Goal: Task Accomplishment & Management: Check status

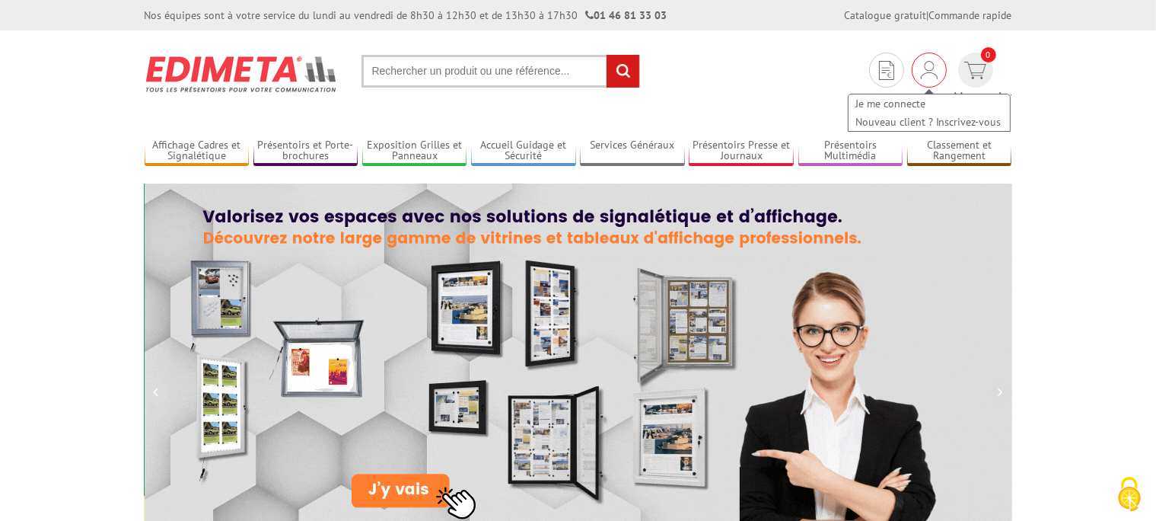
click at [921, 72] on img at bounding box center [929, 70] width 17 height 18
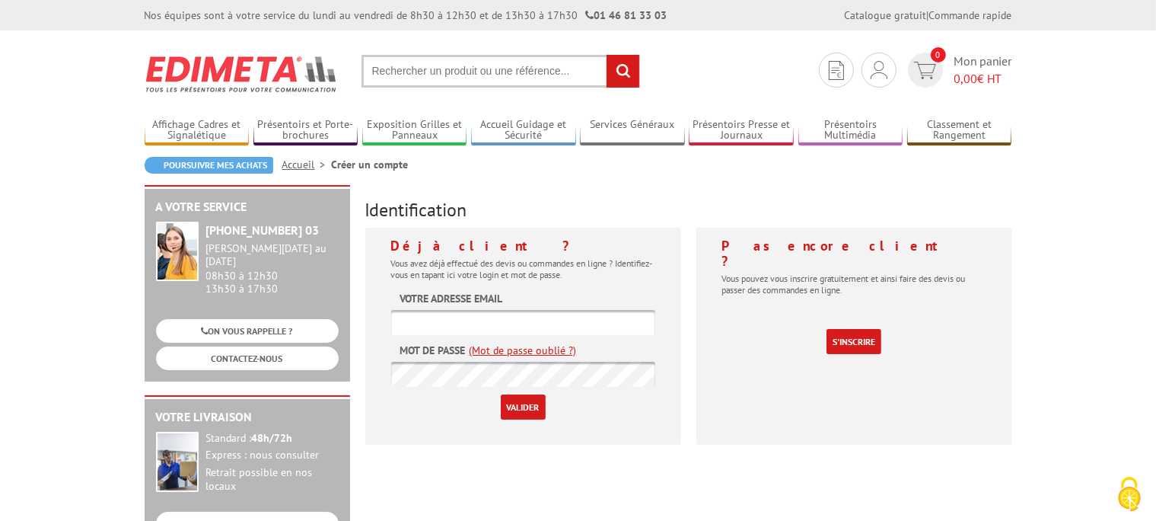
click at [463, 327] on input "text" at bounding box center [523, 322] width 264 height 25
type input "[EMAIL_ADDRESS][DOMAIN_NAME]"
click at [501, 394] on input "Valider" at bounding box center [523, 406] width 45 height 25
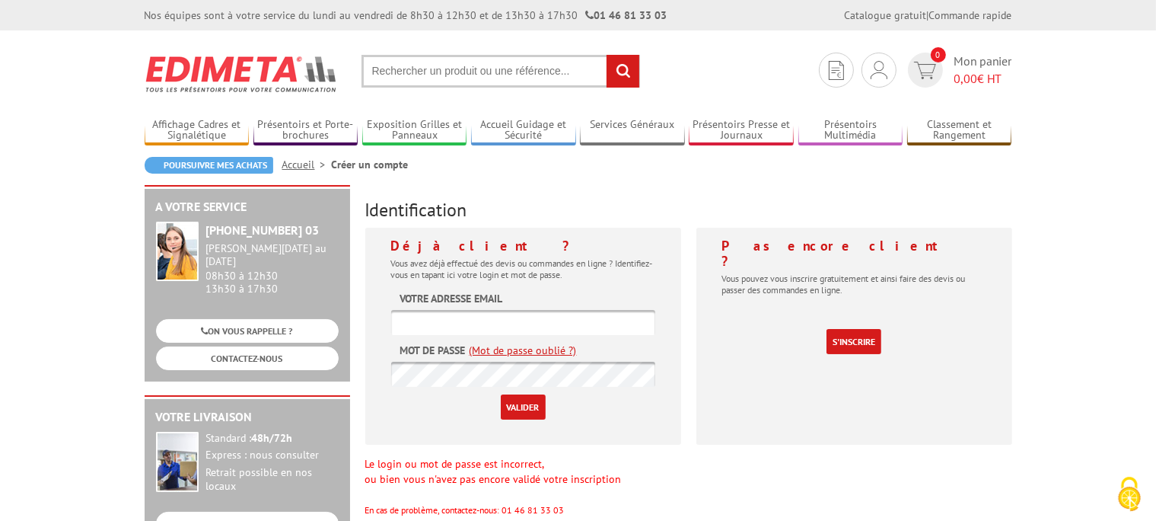
click at [410, 321] on input "text" at bounding box center [523, 322] width 264 height 25
type input "[EMAIL_ADDRESS][DOMAIN_NAME]"
click at [501, 394] on input "Valider" at bounding box center [523, 406] width 45 height 25
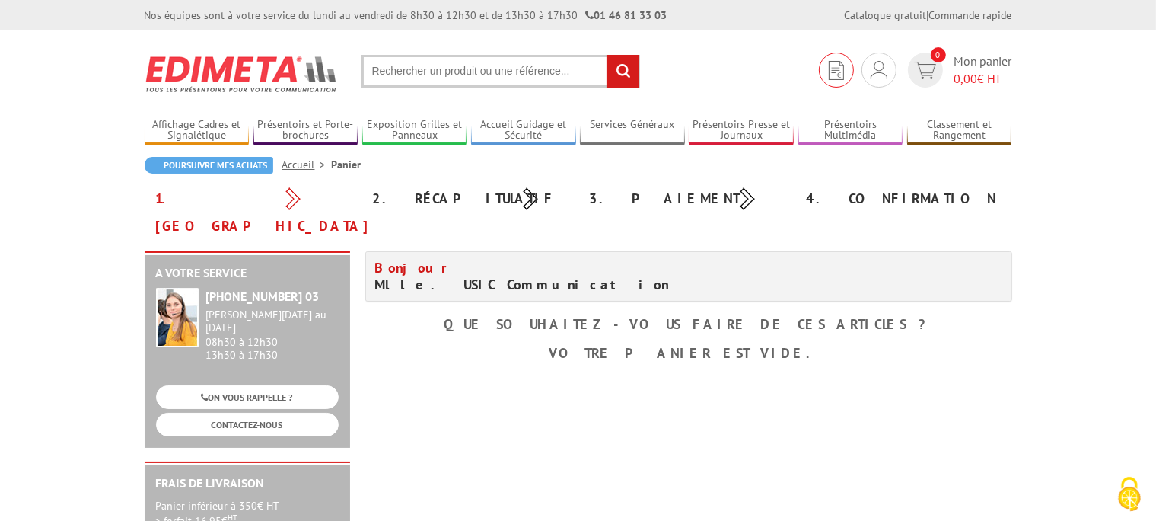
click at [836, 73] on img at bounding box center [836, 70] width 15 height 19
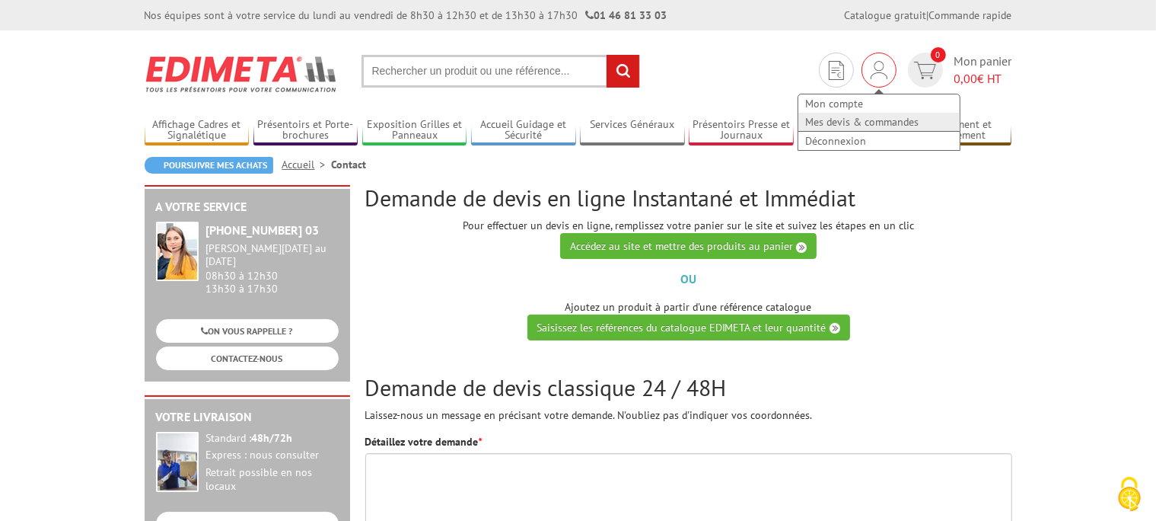
click at [873, 120] on link "Mes devis & commandes" at bounding box center [879, 122] width 161 height 18
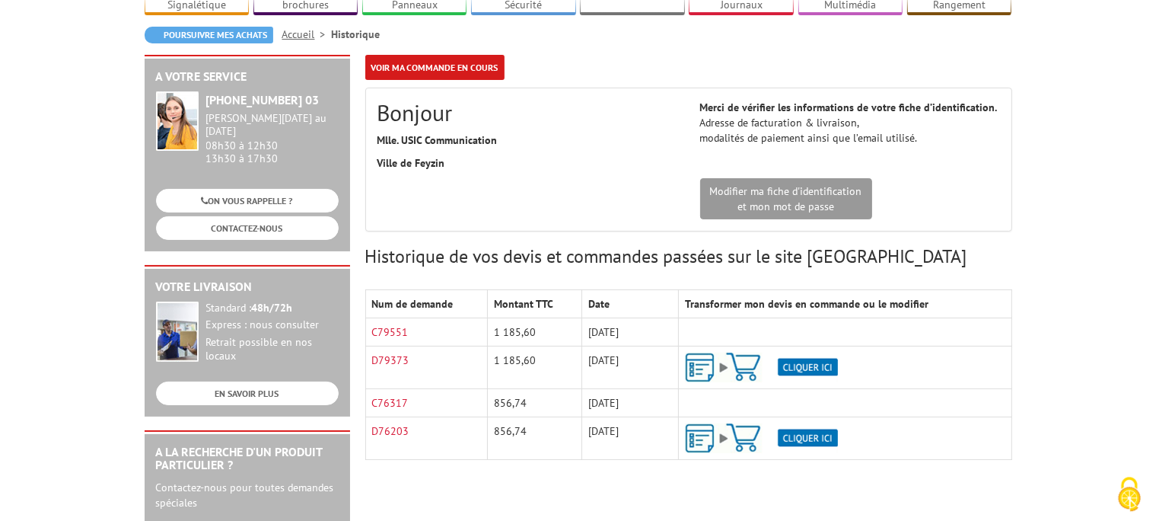
scroll to position [241, 0]
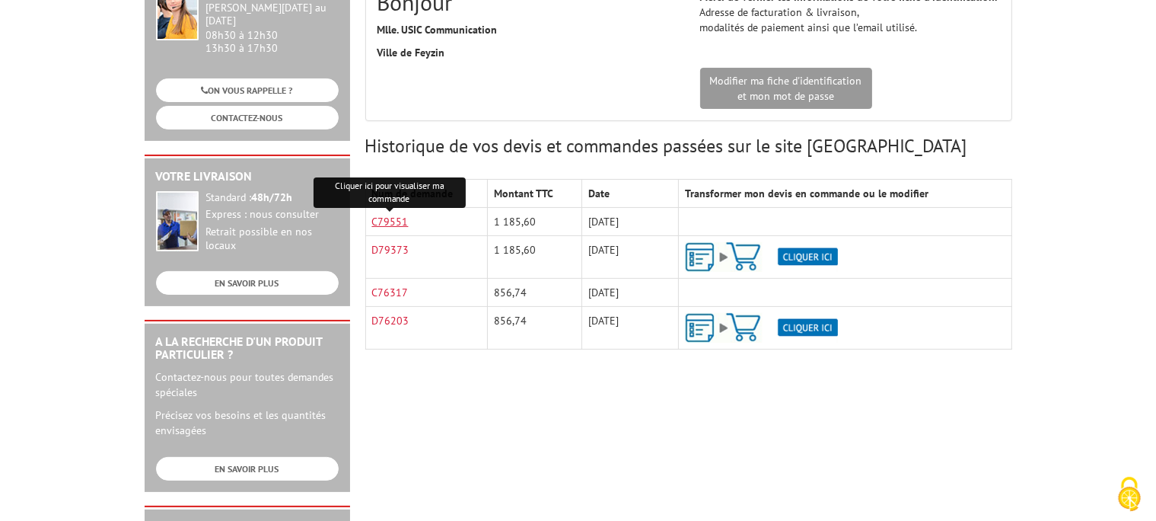
click at [387, 220] on link "C79551" at bounding box center [390, 222] width 37 height 14
click at [1079, 264] on body "Nos équipes sont à votre service du lundi au vendredi de 8h30 à 12h30 et de 13h…" at bounding box center [578, 438] width 1156 height 1359
